Goal: Information Seeking & Learning: Learn about a topic

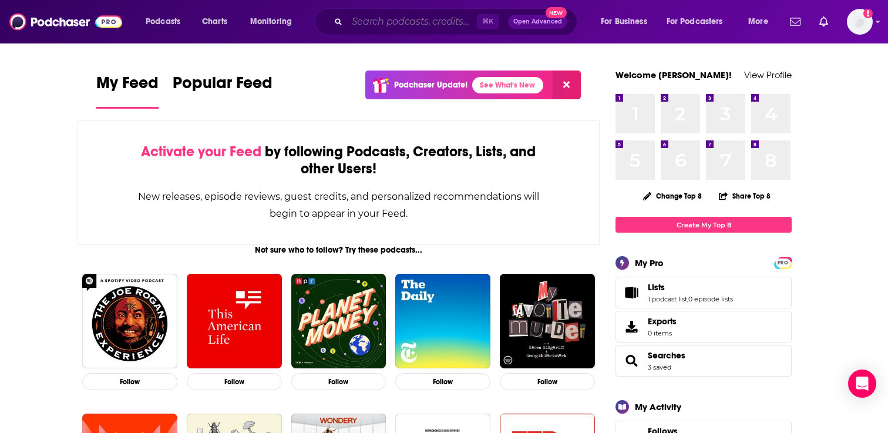
click at [389, 21] on input "Search podcasts, credits, & more..." at bounding box center [412, 21] width 130 height 19
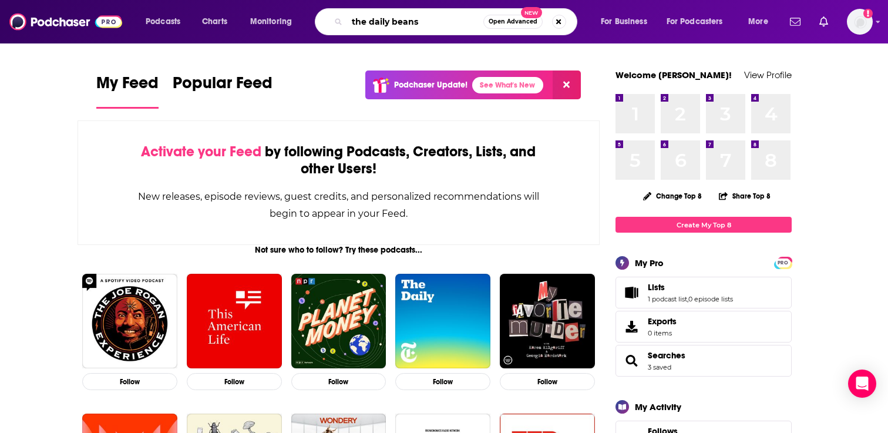
type input "the daily beans"
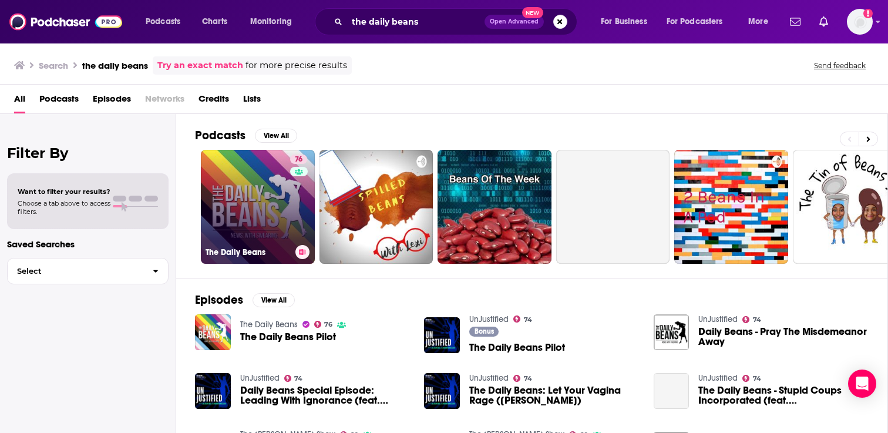
click at [282, 204] on link "76 The Daily Beans" at bounding box center [258, 207] width 114 height 114
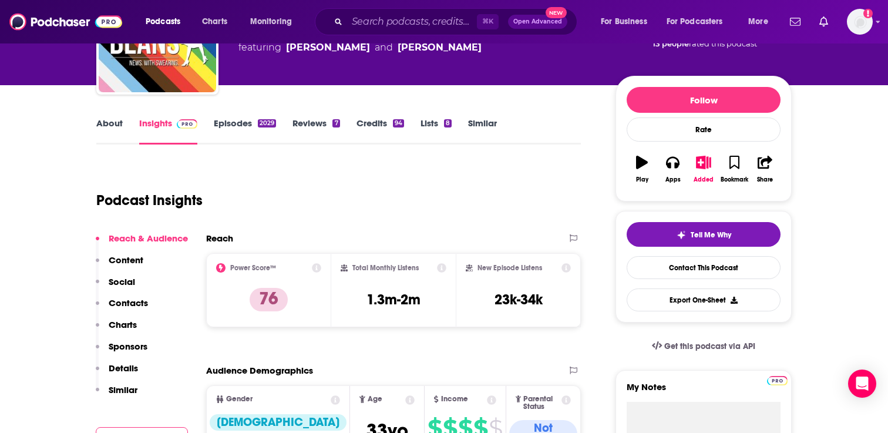
scroll to position [26, 0]
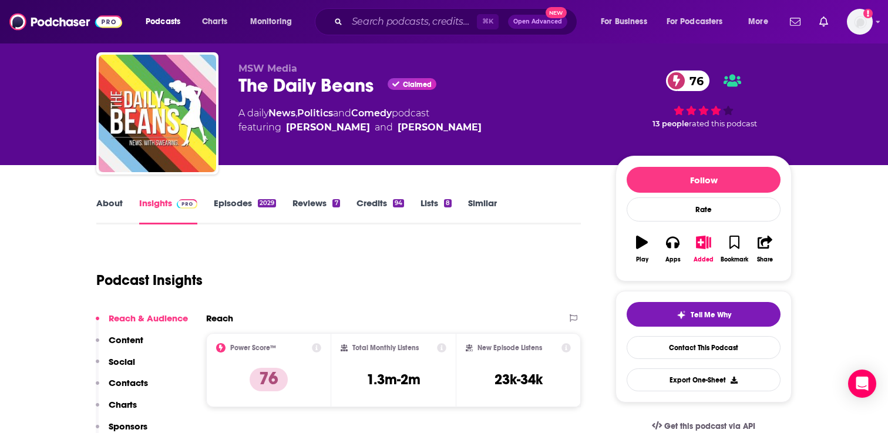
click at [114, 214] on link "About" at bounding box center [109, 210] width 26 height 27
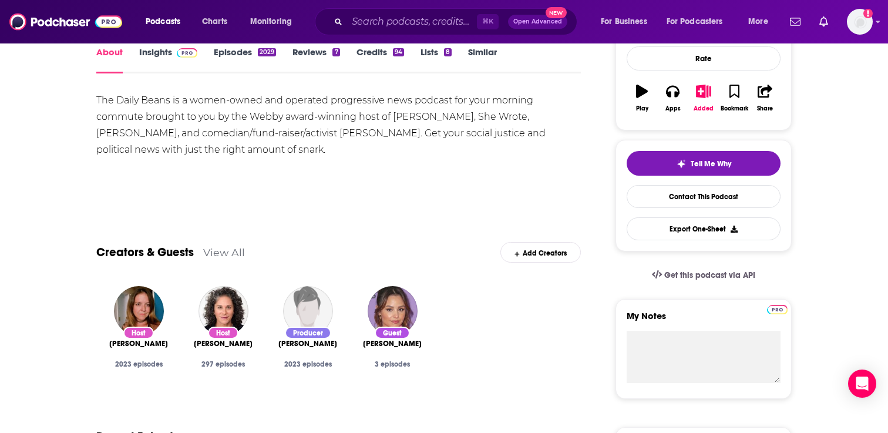
scroll to position [161, 0]
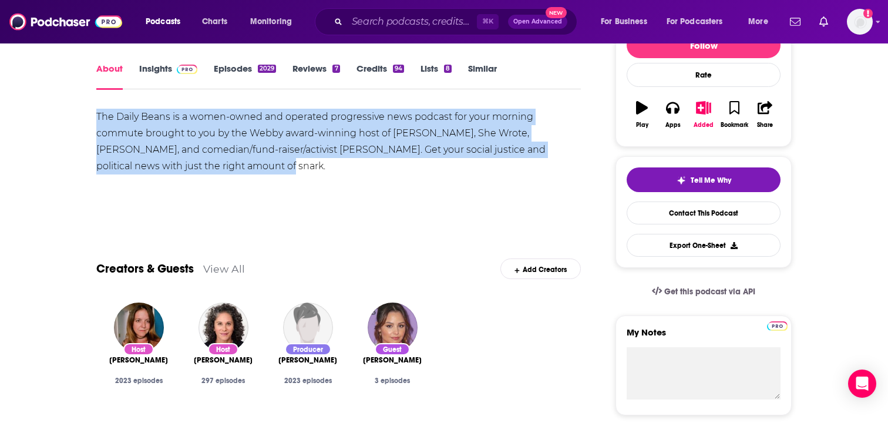
drag, startPoint x: 97, startPoint y: 115, endPoint x: 223, endPoint y: 163, distance: 134.6
click at [223, 163] on div "The Daily Beans is a women-owned and operated progressive news podcast for your…" at bounding box center [338, 142] width 485 height 66
copy div "The Daily Beans is a women-owned and operated progressive news podcast for your…"
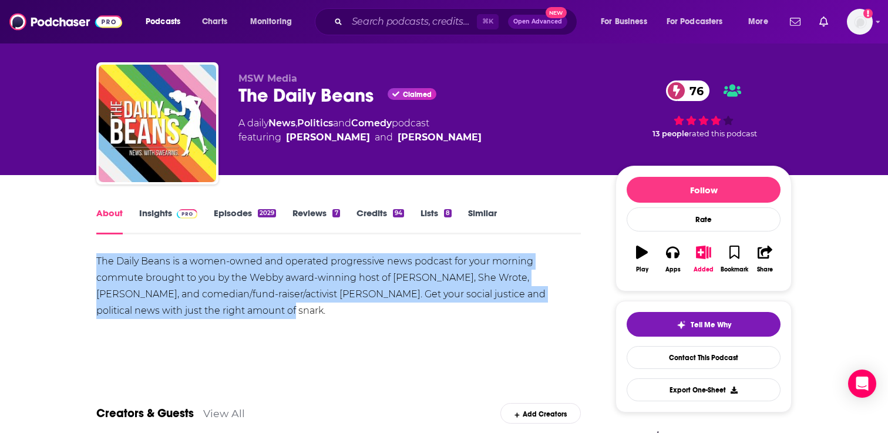
scroll to position [0, 0]
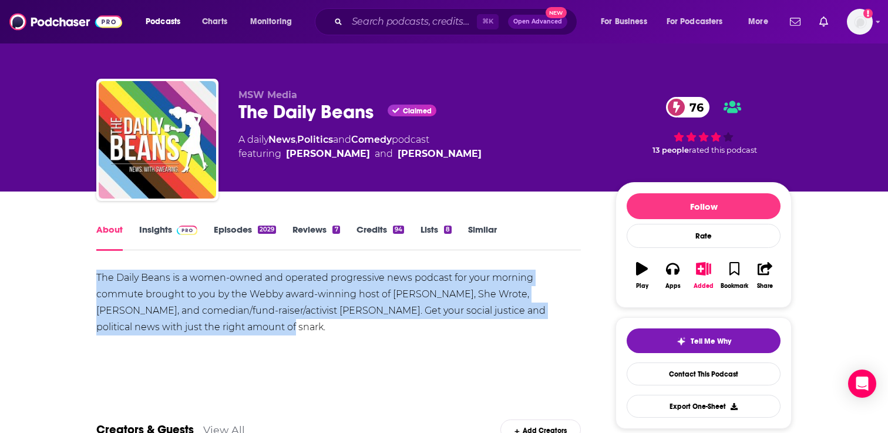
click at [181, 227] on img at bounding box center [187, 230] width 21 height 9
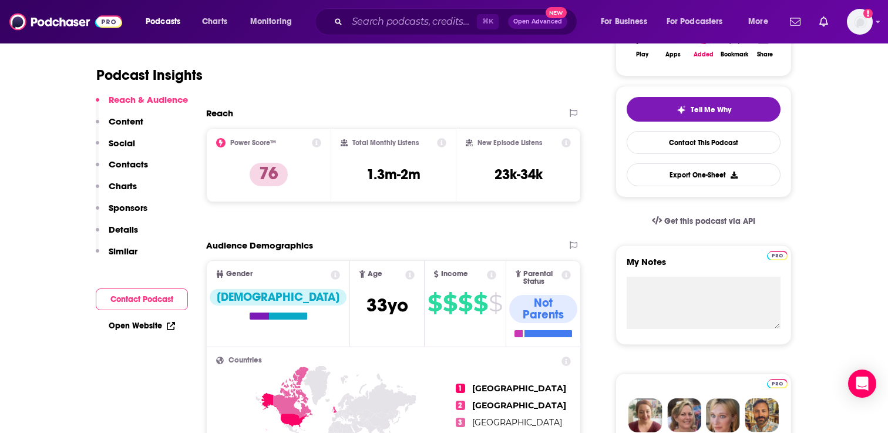
scroll to position [213, 0]
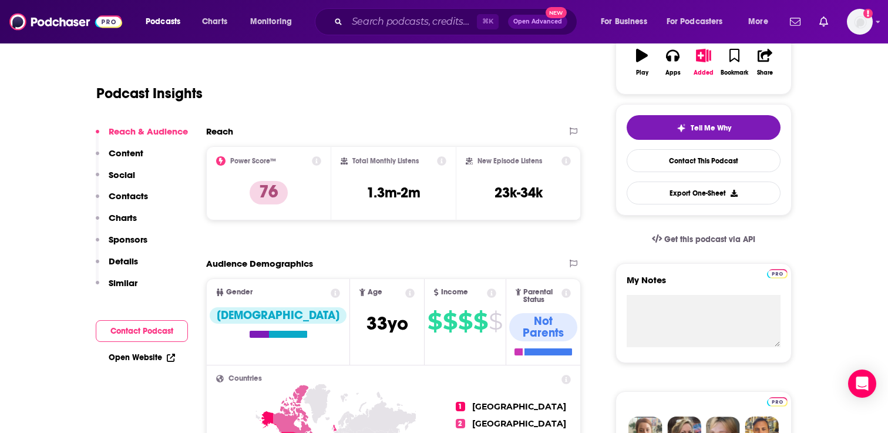
click at [315, 162] on icon at bounding box center [316, 160] width 9 height 9
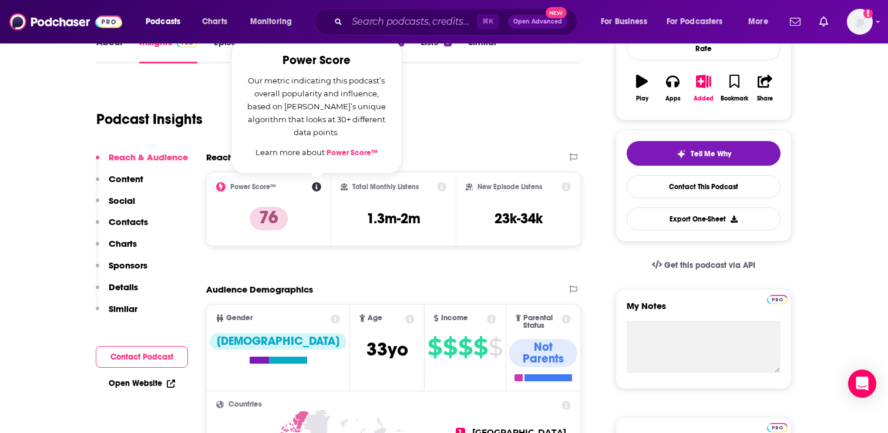
scroll to position [186, 0]
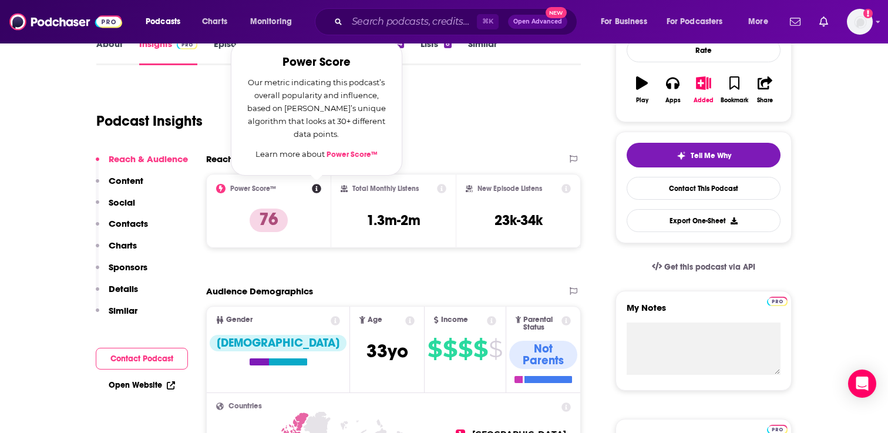
click at [508, 90] on div "Podcast Insights" at bounding box center [333, 114] width 475 height 60
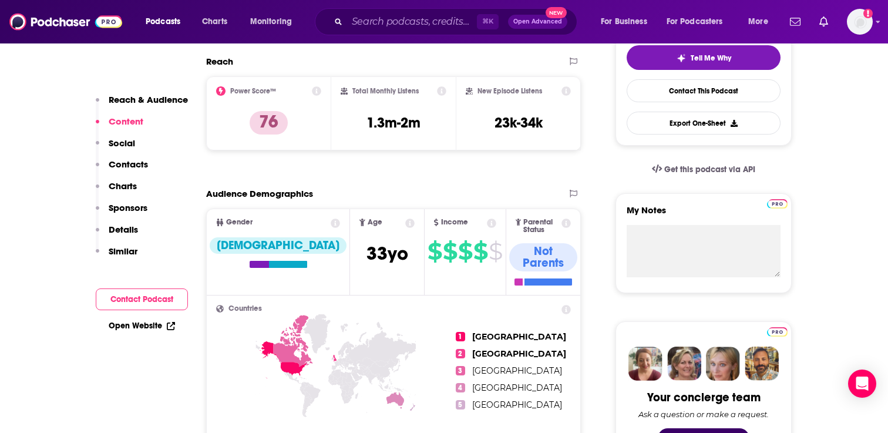
scroll to position [282, 0]
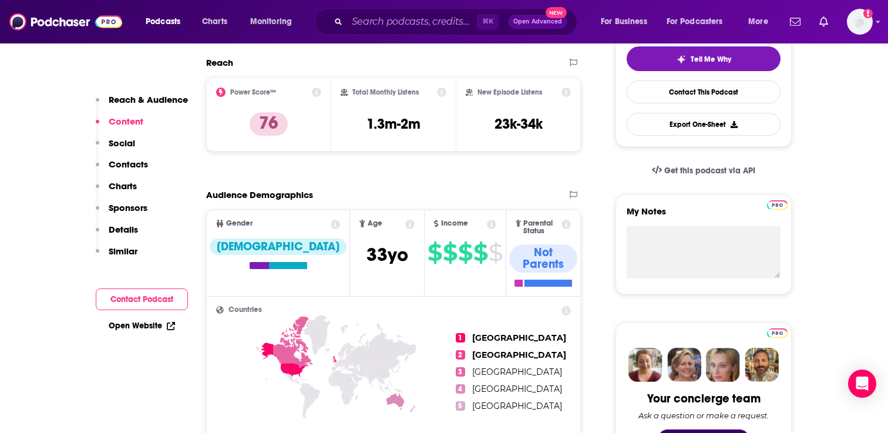
click at [566, 90] on icon at bounding box center [565, 92] width 9 height 9
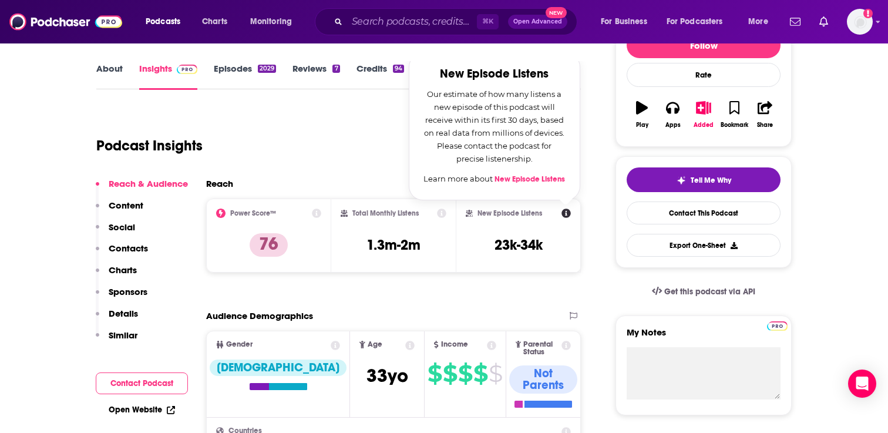
scroll to position [164, 0]
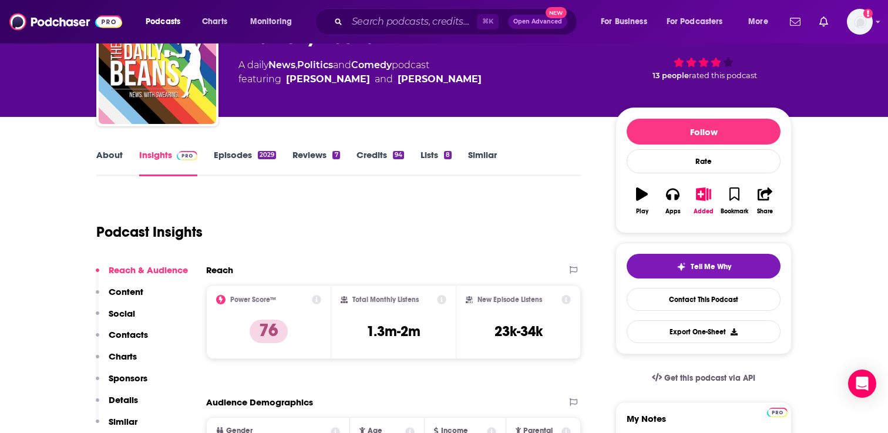
scroll to position [45, 0]
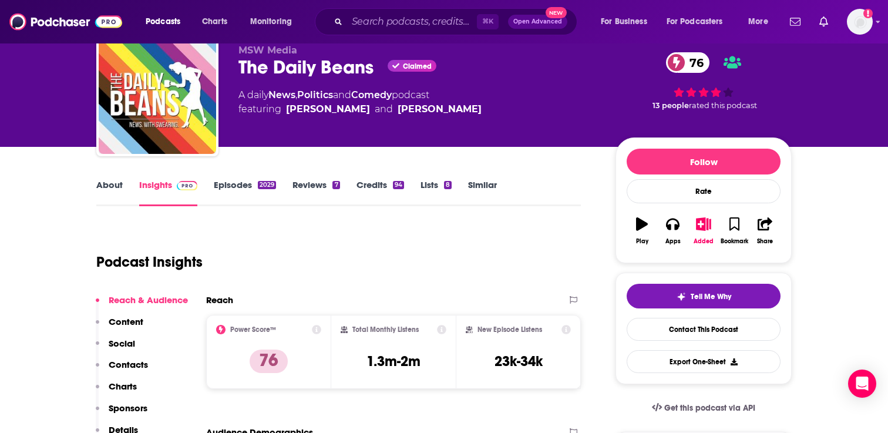
click at [236, 182] on link "Episodes 2029" at bounding box center [245, 192] width 62 height 27
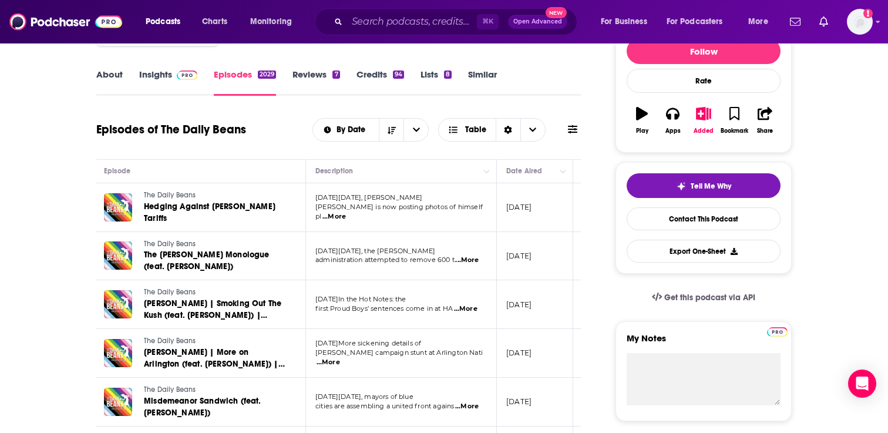
scroll to position [144, 0]
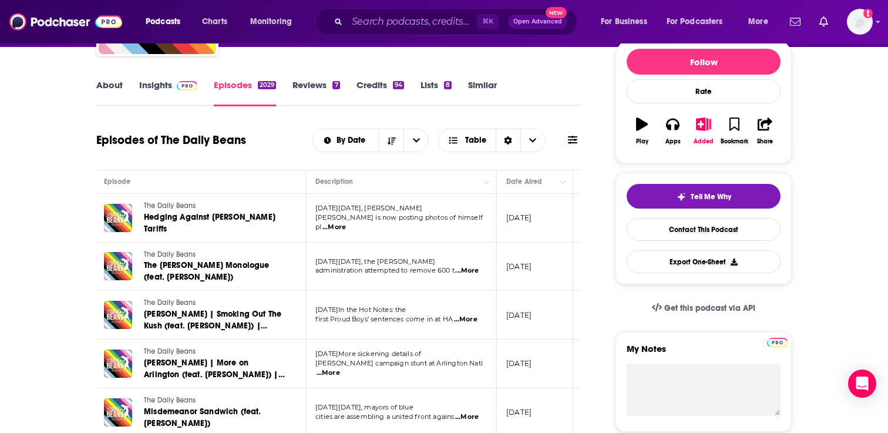
click at [169, 82] on link "Insights" at bounding box center [168, 92] width 58 height 27
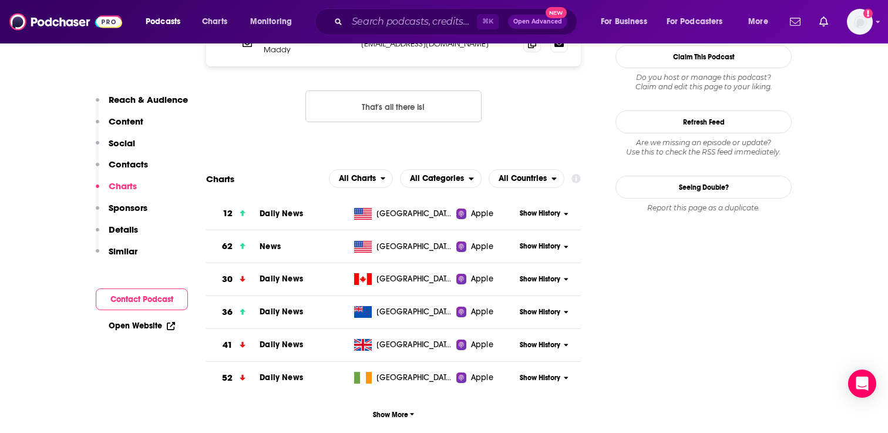
scroll to position [1316, 0]
